Goal: Task Accomplishment & Management: Manage account settings

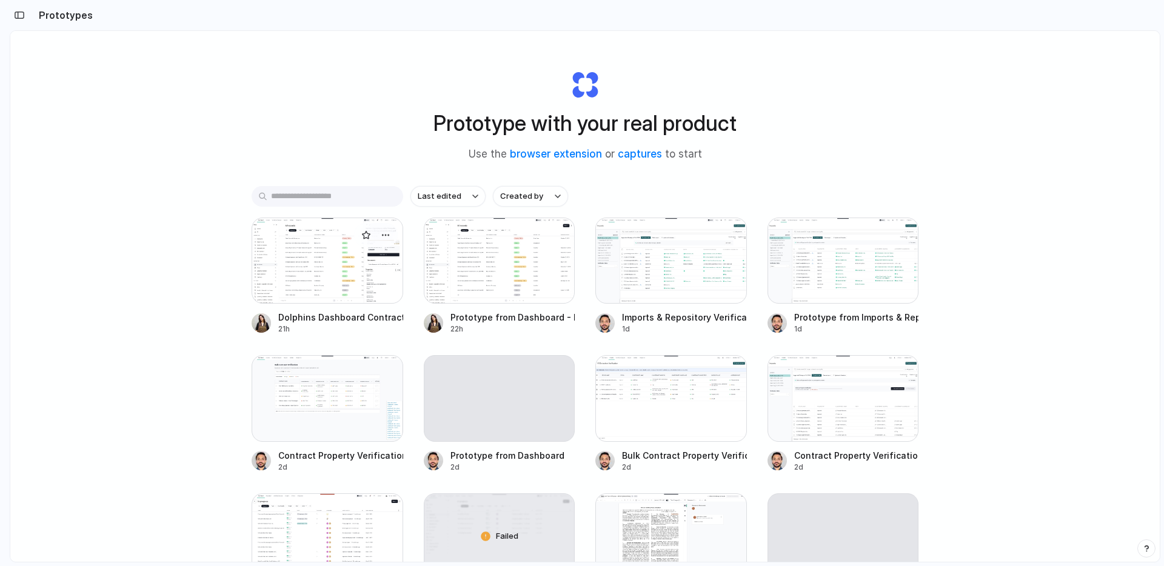
click at [340, 267] on div at bounding box center [328, 261] width 152 height 86
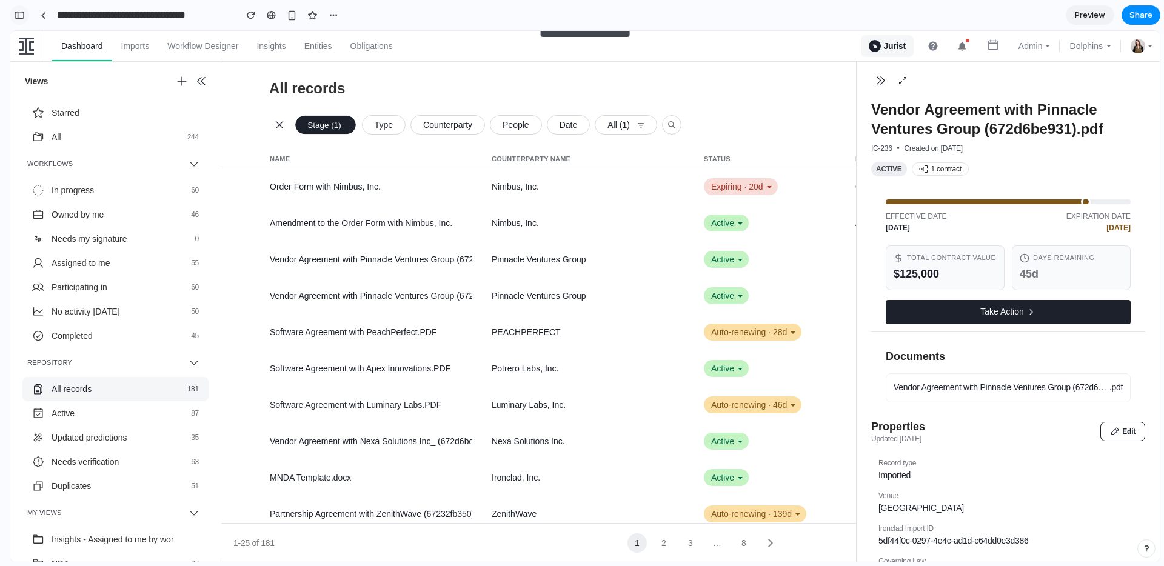
click at [24, 16] on div "button" at bounding box center [19, 15] width 11 height 8
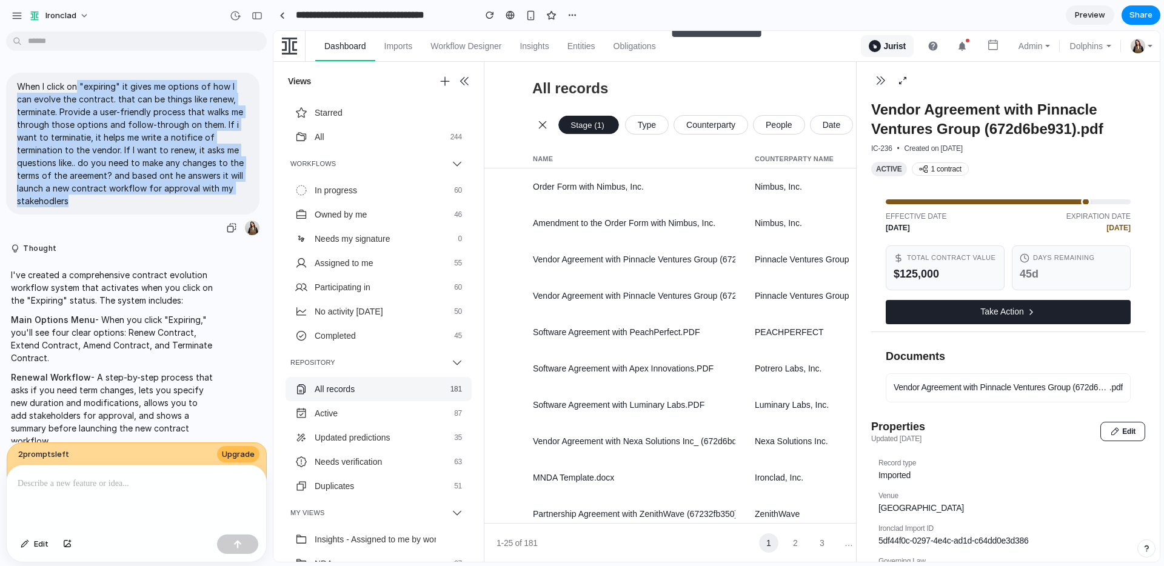
drag, startPoint x: 78, startPoint y: 85, endPoint x: 124, endPoint y: 202, distance: 125.7
click at [124, 202] on p "When I click on "expiring" it gives me options of how I can evolve the contract…" at bounding box center [133, 143] width 232 height 127
click at [261, 14] on div "button" at bounding box center [257, 16] width 11 height 8
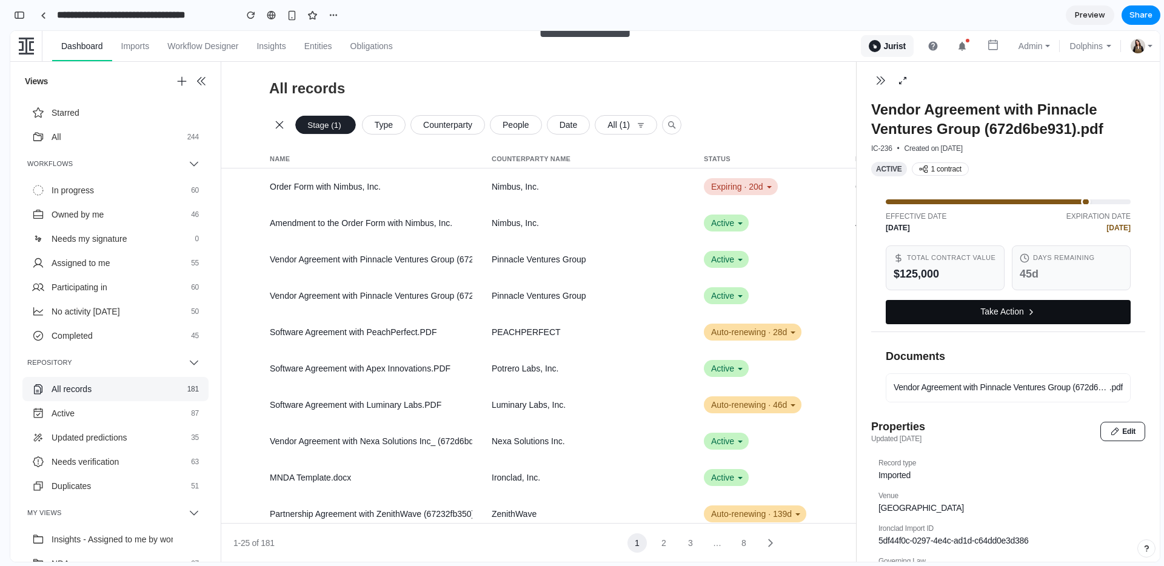
click at [1006, 316] on button "Take Action" at bounding box center [1008, 312] width 245 height 24
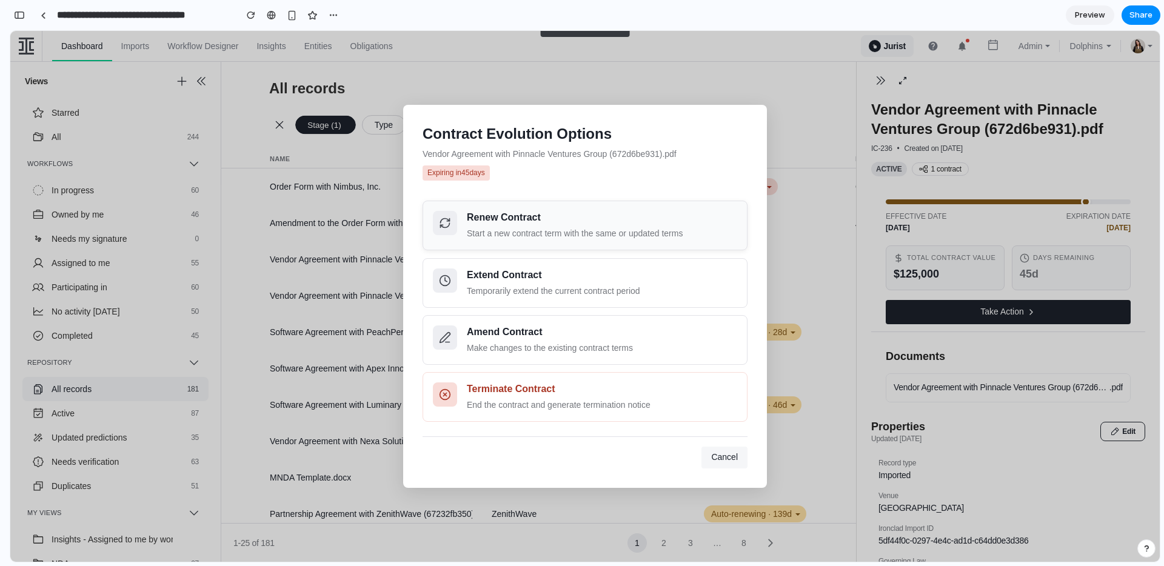
click at [620, 218] on div "Renew Contract" at bounding box center [602, 218] width 270 height 14
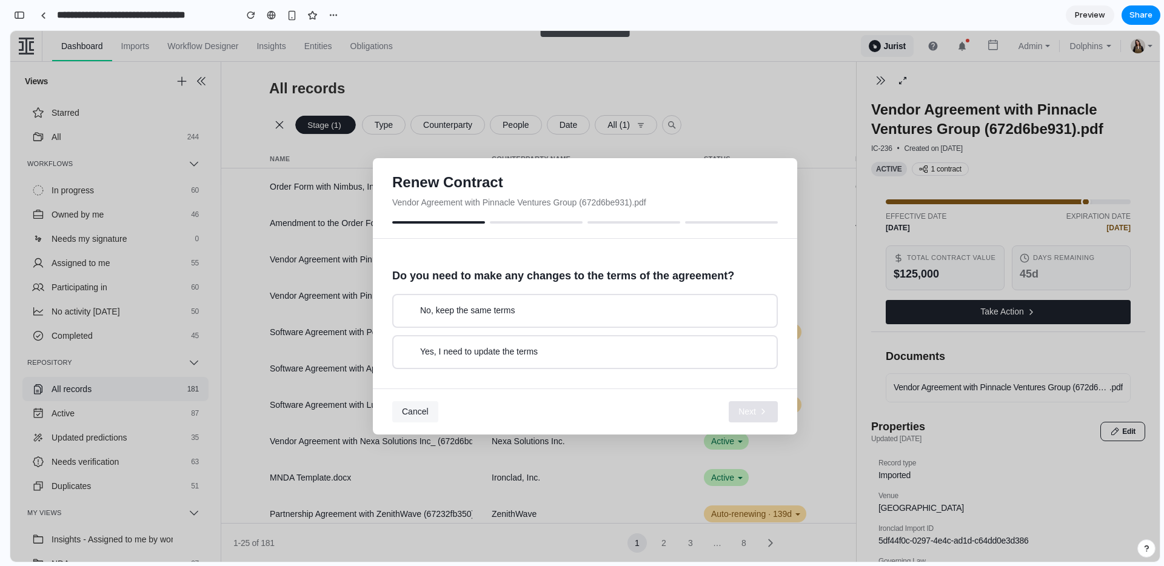
click at [673, 319] on button "No, keep the same terms" at bounding box center [585, 311] width 386 height 34
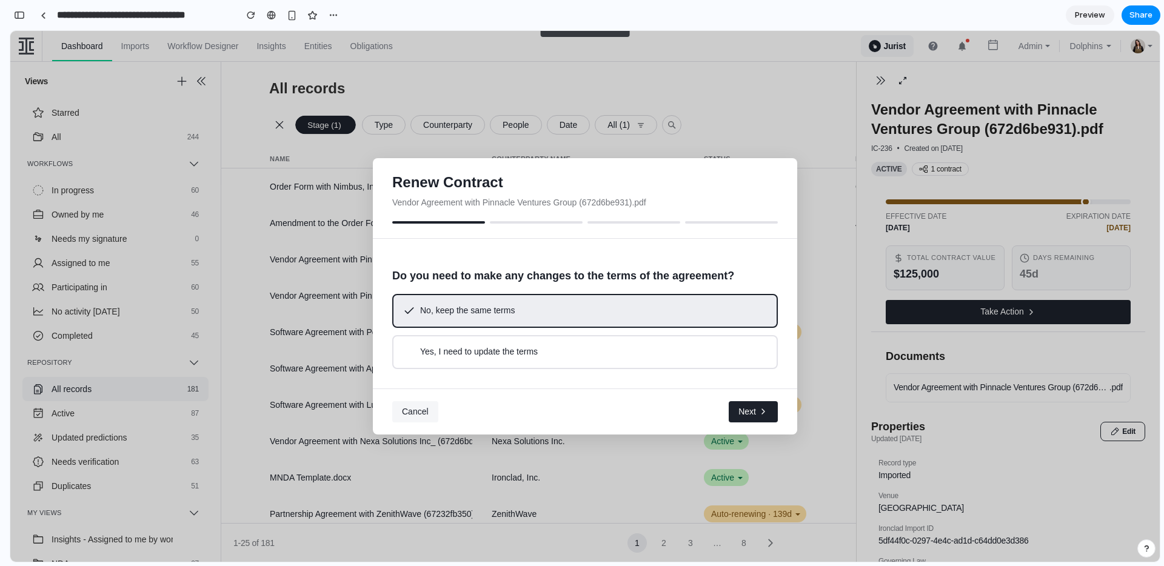
click at [750, 407] on span "Next" at bounding box center [747, 412] width 18 height 12
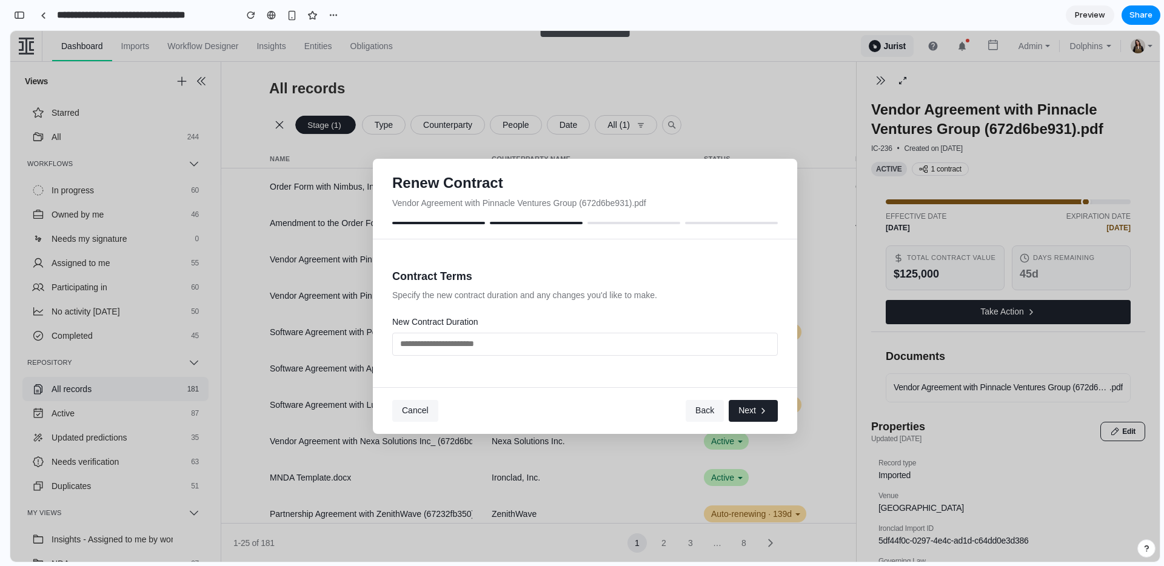
click at [418, 413] on span "Cancel" at bounding box center [415, 411] width 27 height 10
